Goal: Information Seeking & Learning: Understand process/instructions

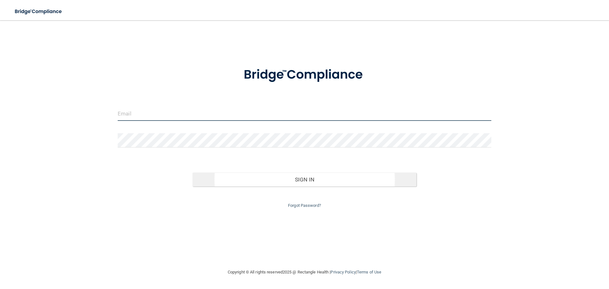
type input "[EMAIL_ADDRESS][DOMAIN_NAME]"
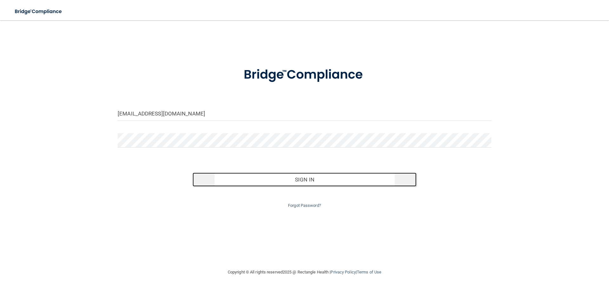
click at [285, 185] on button "Sign In" at bounding box center [305, 180] width 224 height 14
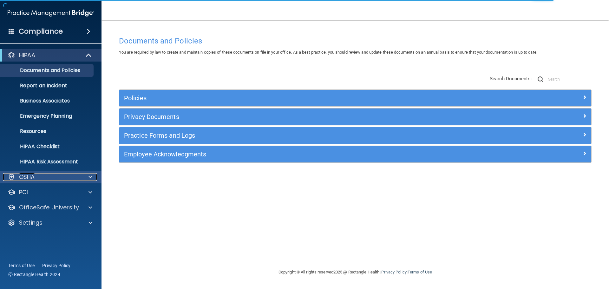
click at [44, 174] on div "OSHA" at bounding box center [42, 177] width 79 height 8
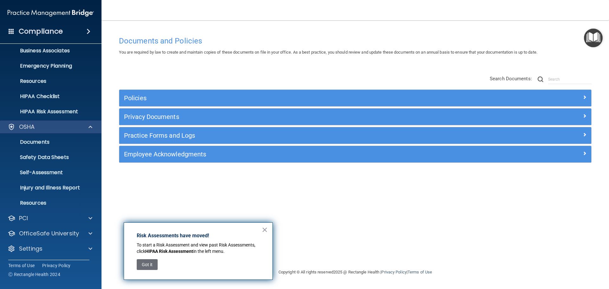
scroll to position [50, 0]
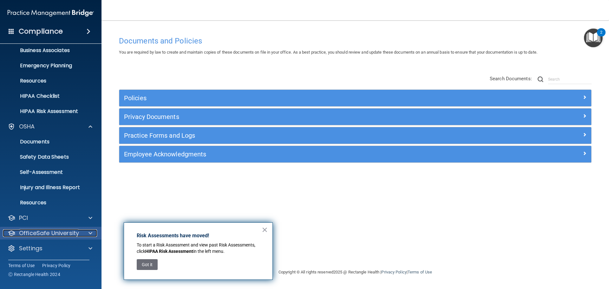
click at [58, 232] on p "OfficeSafe University" at bounding box center [49, 233] width 60 height 8
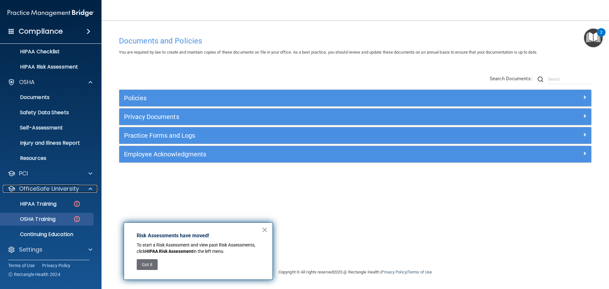
scroll to position [96, 0]
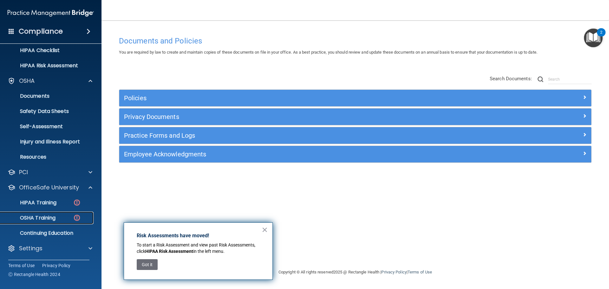
click at [49, 215] on p "OSHA Training" at bounding box center [29, 218] width 51 height 6
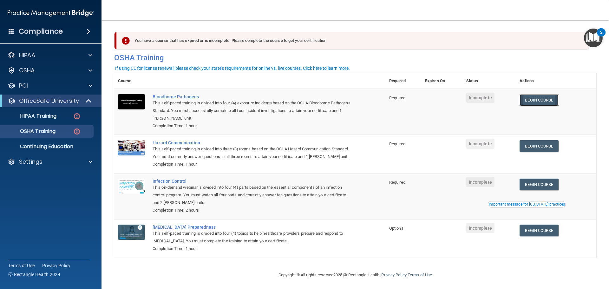
click at [539, 102] on link "Begin Course" at bounding box center [538, 100] width 39 height 12
